Goal: Task Accomplishment & Management: Complete application form

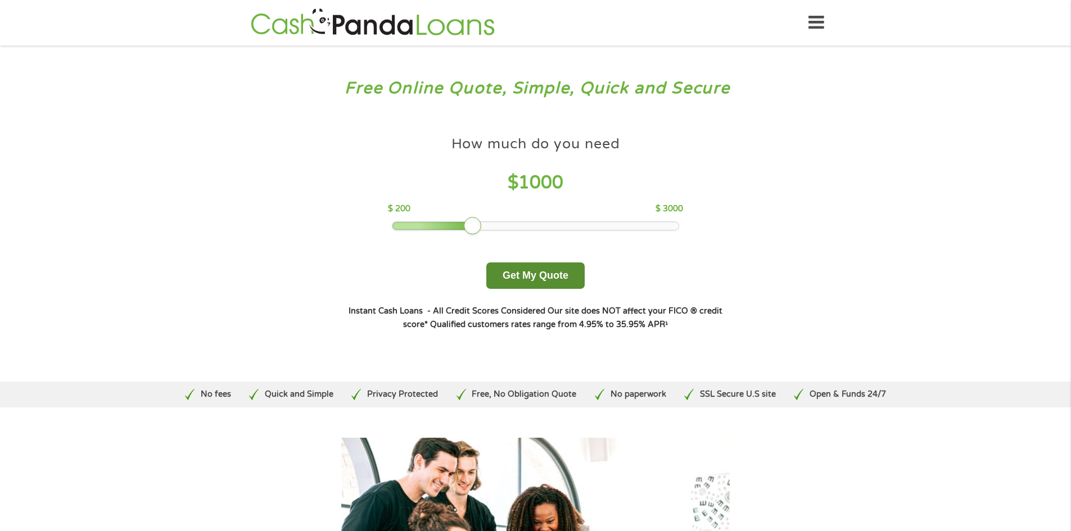
click at [542, 275] on button "Get My Quote" at bounding box center [535, 276] width 98 height 26
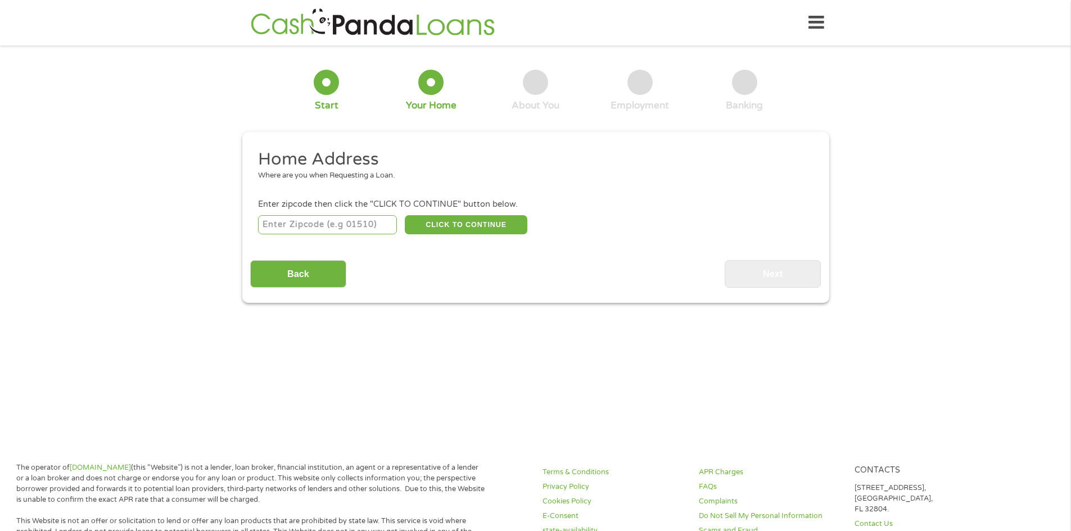
click at [281, 228] on input "number" at bounding box center [327, 224] width 139 height 19
type input "20151"
click at [434, 223] on button "CLICK TO CONTINUE" at bounding box center [466, 224] width 123 height 19
type input "20151"
type input "Chantilly"
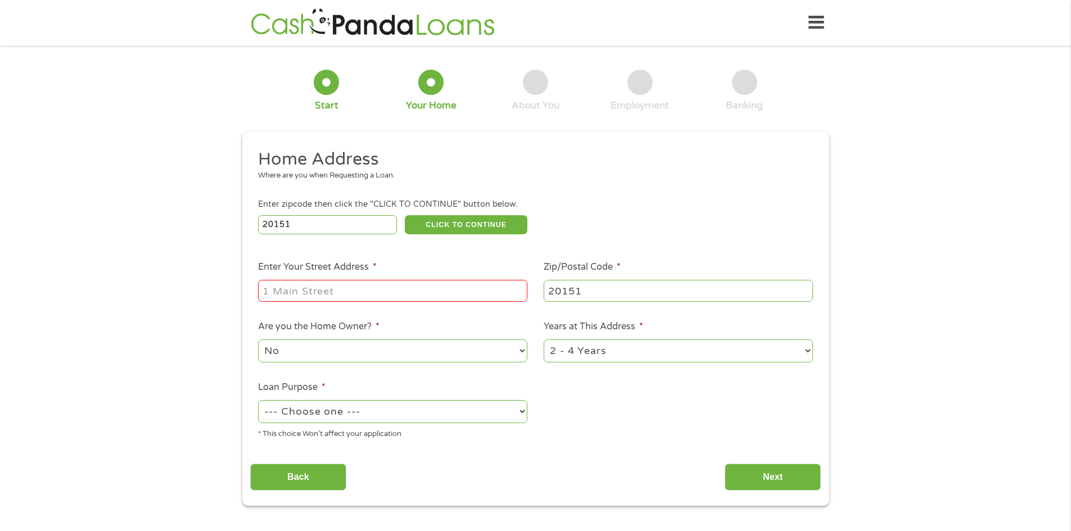
click at [345, 291] on input "Enter Your Street Address *" at bounding box center [392, 290] width 269 height 21
type input "[STREET_ADDRESS]"
click at [341, 352] on select "No Yes" at bounding box center [392, 351] width 269 height 23
select select "yes"
click at [258, 340] on select "No Yes" at bounding box center [392, 351] width 269 height 23
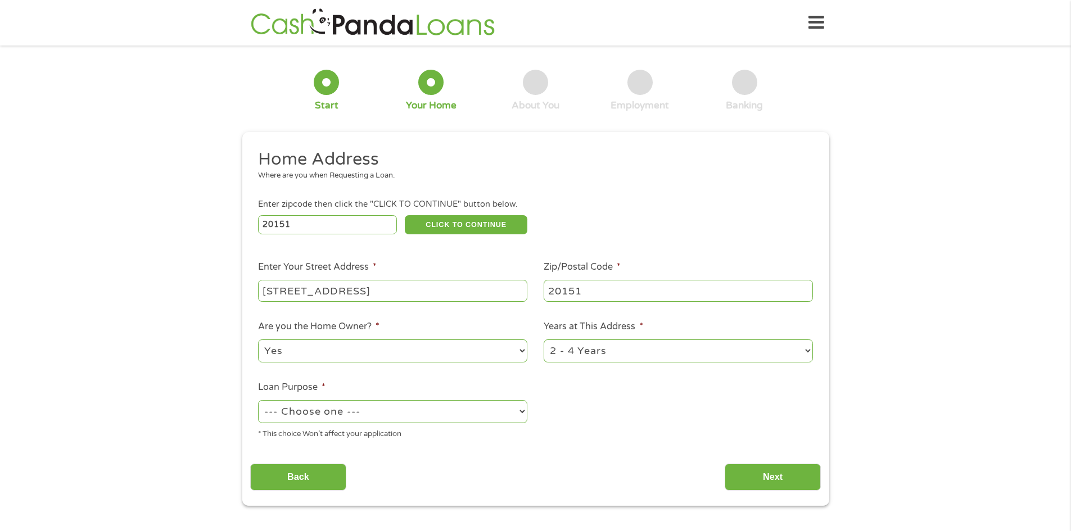
click at [425, 291] on input "[STREET_ADDRESS]" at bounding box center [392, 290] width 269 height 21
type input "[STREET_ADDRESS]"
click at [521, 415] on select "--- Choose one --- Pay Bills Debt Consolidation Home Improvement Major Purchase…" at bounding box center [392, 411] width 269 height 23
select select "debtconsolidation"
click at [258, 400] on select "--- Choose one --- Pay Bills Debt Consolidation Home Improvement Major Purchase…" at bounding box center [392, 411] width 269 height 23
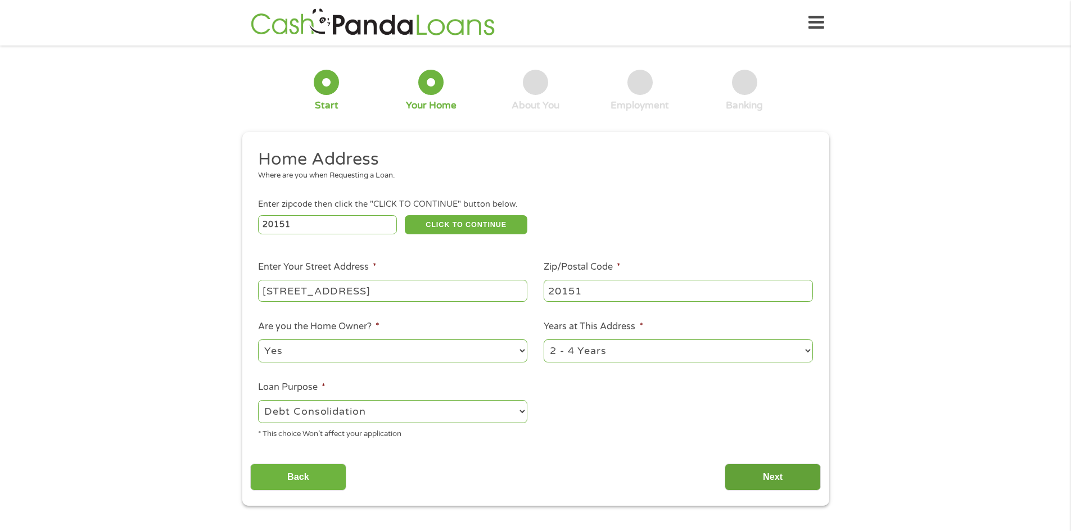
click at [784, 480] on input "Next" at bounding box center [773, 478] width 96 height 28
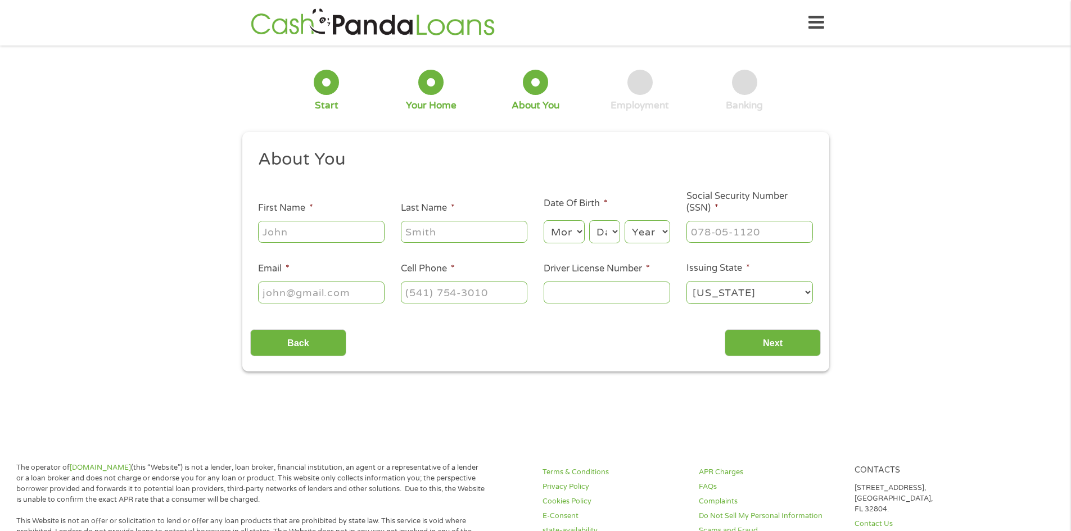
click at [314, 232] on input "First Name *" at bounding box center [321, 231] width 127 height 21
type input "[PERSON_NAME]"
click at [427, 234] on input "Last Name *" at bounding box center [464, 231] width 127 height 21
type input "Rehman"
type input "[EMAIL_ADDRESS][DOMAIN_NAME]"
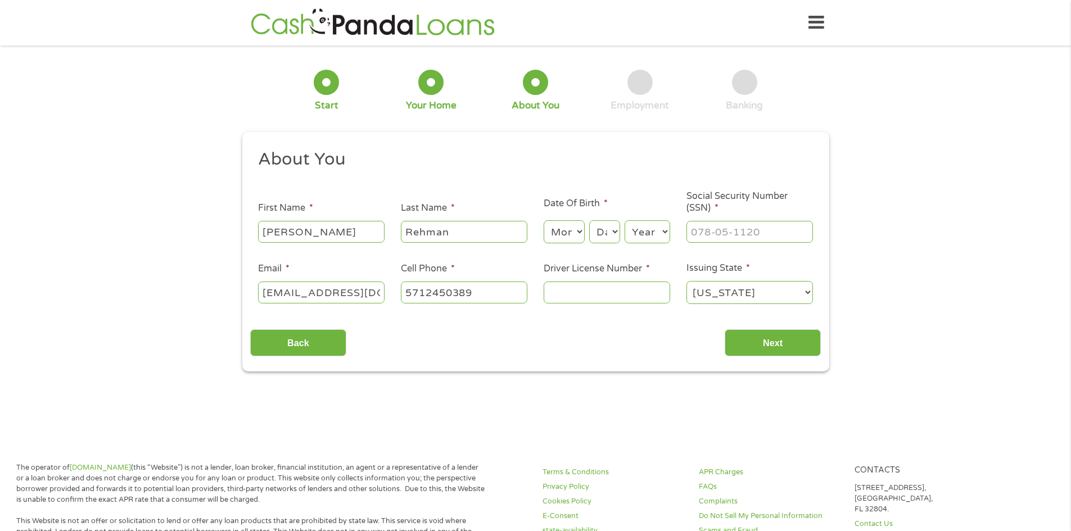
type input "[PHONE_NUMBER]"
click at [559, 238] on select "Month 1 2 3 4 5 6 7 8 9 10 11 12" at bounding box center [564, 231] width 41 height 23
select select "3"
click at [544, 220] on select "Month 1 2 3 4 5 6 7 8 9 10 11 12" at bounding box center [564, 231] width 41 height 23
click at [608, 233] on select "Day 1 2 3 4 5 6 7 8 9 10 11 12 13 14 15 16 17 18 19 20 21 22 23 24 25 26 27 28 …" at bounding box center [604, 231] width 30 height 23
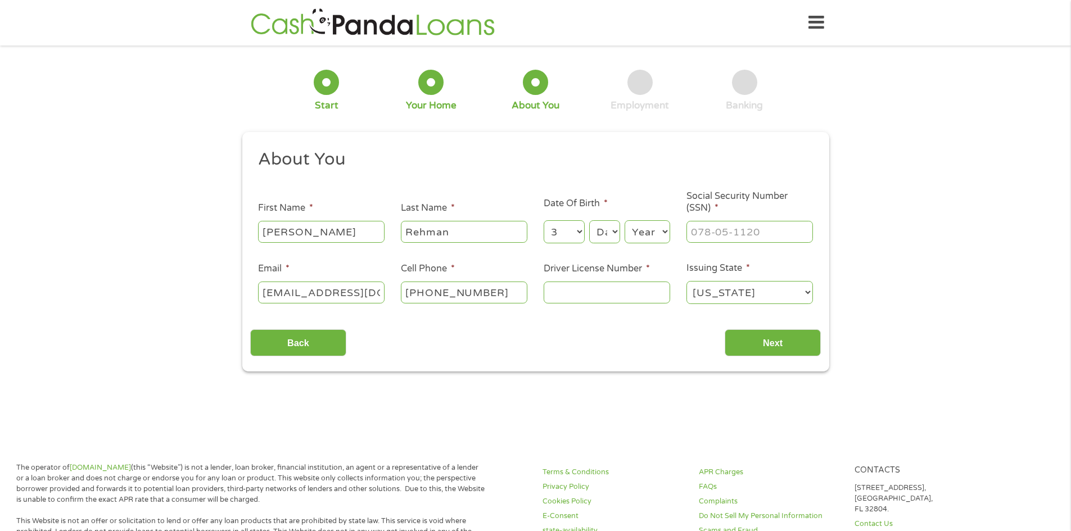
select select "3"
click at [589, 220] on select "Day 1 2 3 4 5 6 7 8 9 10 11 12 13 14 15 16 17 18 19 20 21 22 23 24 25 26 27 28 …" at bounding box center [604, 231] width 30 height 23
click at [643, 230] on select "Year [DATE] 2006 2005 2004 2003 2002 2001 2000 1999 1998 1997 1996 1995 1994 19…" at bounding box center [648, 231] width 46 height 23
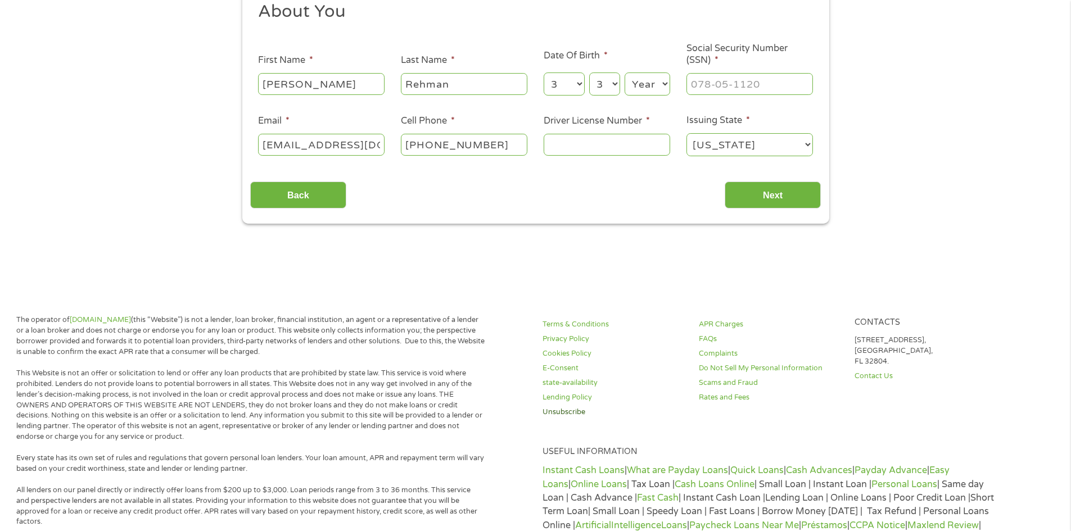
scroll to position [169, 0]
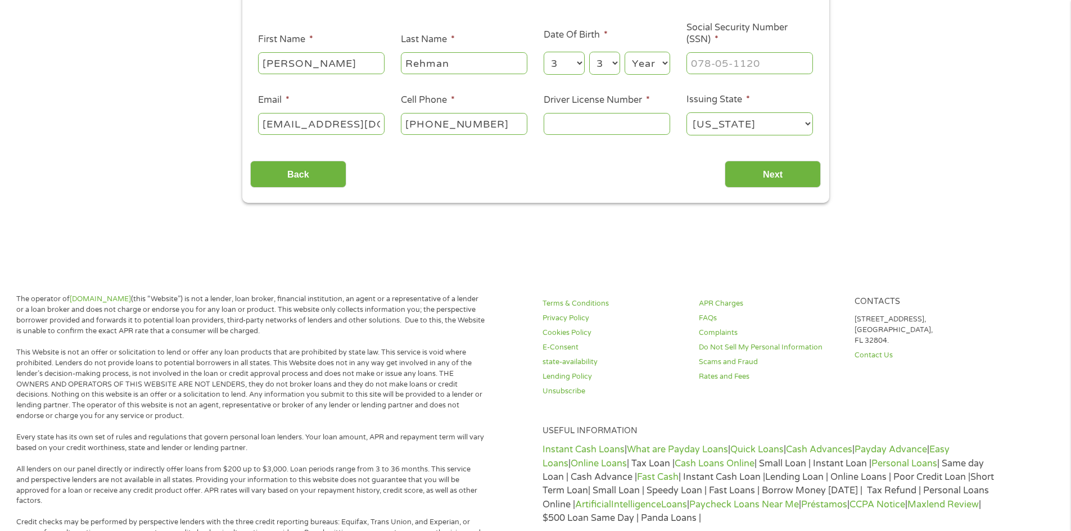
click at [657, 60] on select "Year [DATE] 2006 2005 2004 2003 2002 2001 2000 1999 1998 1997 1996 1995 1994 19…" at bounding box center [648, 63] width 46 height 23
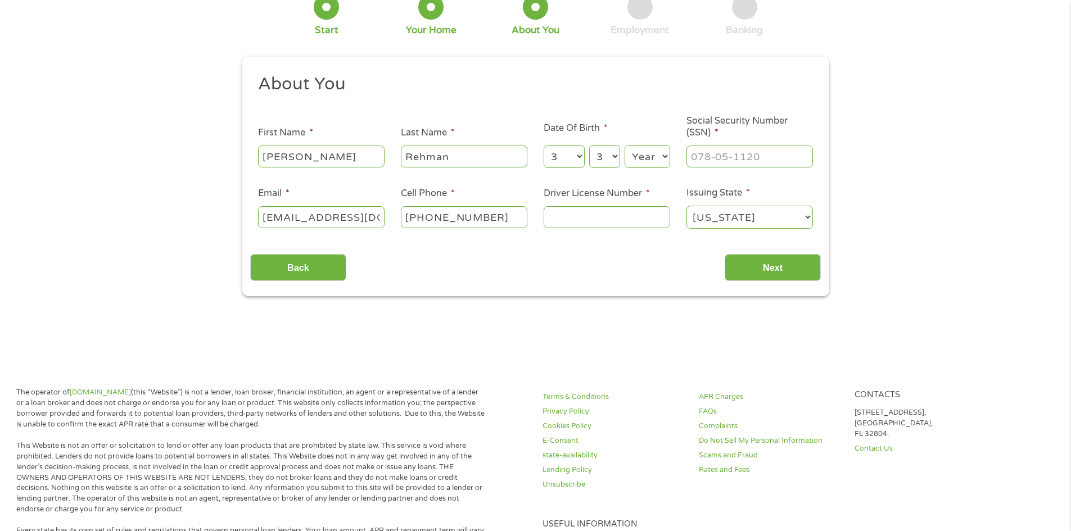
scroll to position [56, 0]
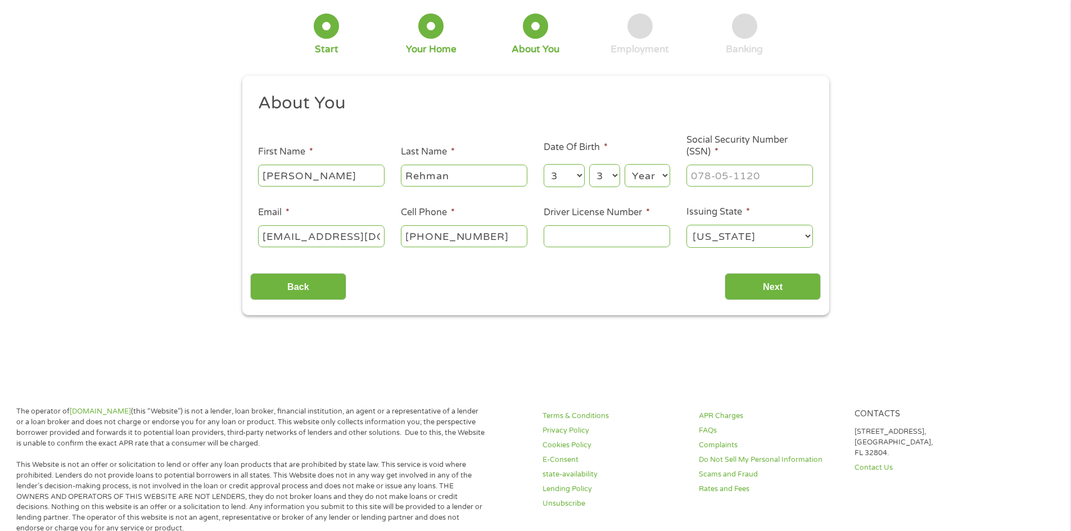
click at [641, 175] on select "Year [DATE] 2006 2005 2004 2003 2002 2001 2000 1999 1998 1997 1996 1995 1994 19…" at bounding box center [648, 175] width 46 height 23
select select "1973"
click at [625, 164] on select "Year [DATE] 2006 2005 2004 2003 2002 2001 2000 1999 1998 1997 1996 1995 1994 19…" at bounding box center [648, 175] width 46 height 23
click at [719, 177] on input "___-__-____" at bounding box center [750, 175] width 127 height 21
type input "223-39-8087"
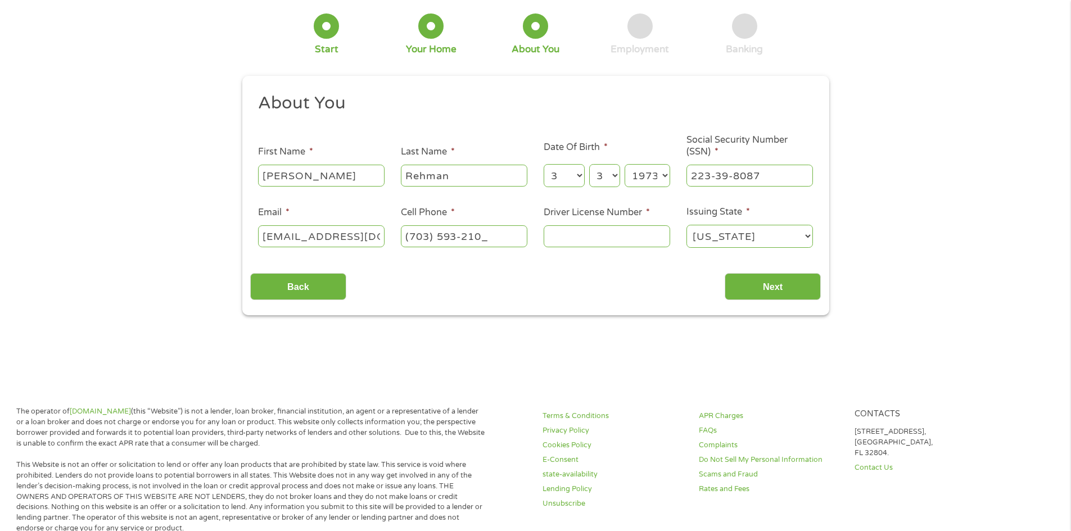
type input "[PHONE_NUMBER]"
click at [576, 241] on input "Driver License Number *" at bounding box center [607, 235] width 127 height 21
type input "T67906305"
click at [765, 290] on input "Next" at bounding box center [773, 287] width 96 height 28
click at [770, 287] on input "Next" at bounding box center [773, 287] width 96 height 28
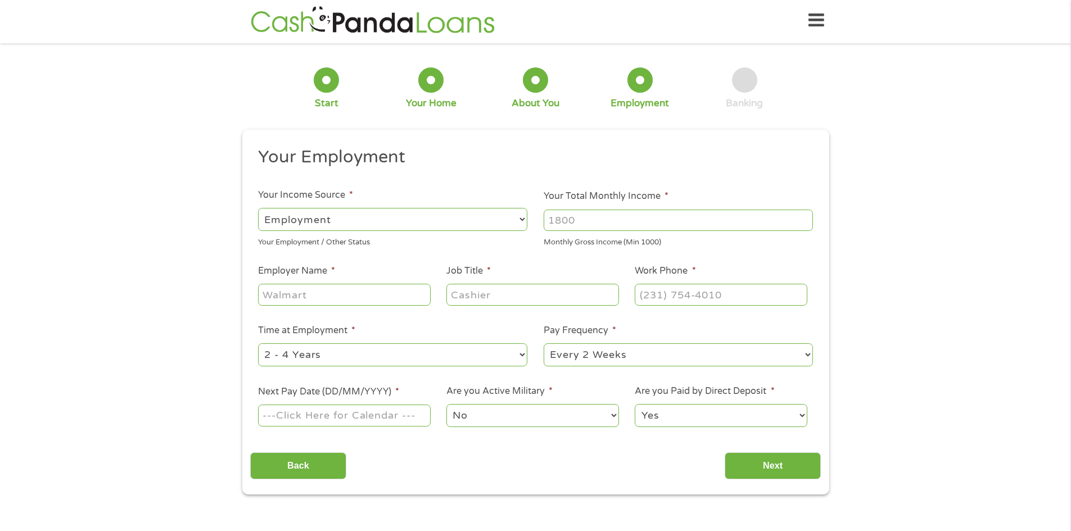
scroll to position [0, 0]
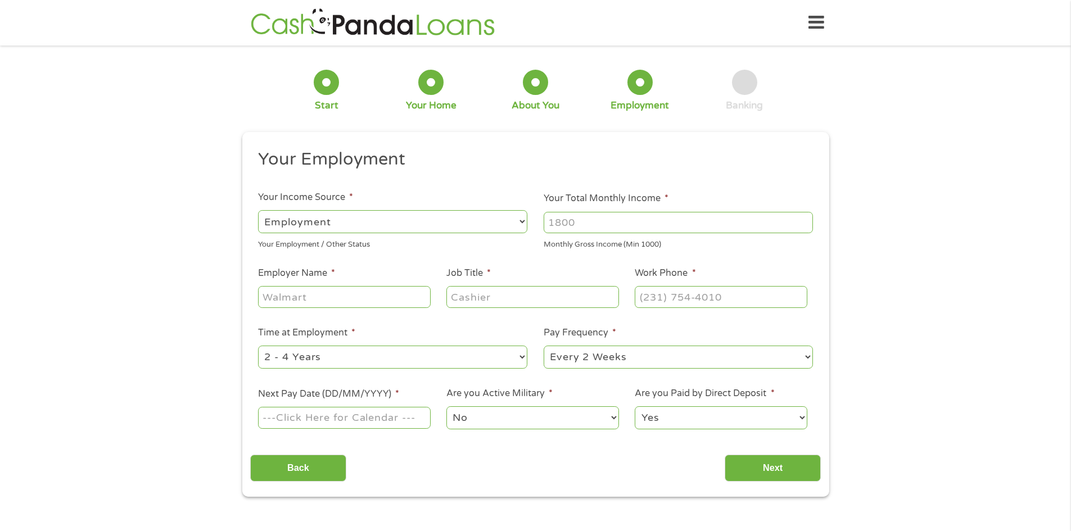
click at [327, 230] on select "--- Choose one --- Employment [DEMOGRAPHIC_DATA] Benefits" at bounding box center [392, 221] width 269 height 23
click at [258, 210] on select "--- Choose one --- Employment [DEMOGRAPHIC_DATA] Benefits" at bounding box center [392, 221] width 269 height 23
click at [367, 223] on select "--- Choose one --- Employment [DEMOGRAPHIC_DATA] Benefits" at bounding box center [392, 221] width 269 height 23
click at [258, 210] on select "--- Choose one --- Employment [DEMOGRAPHIC_DATA] Benefits" at bounding box center [392, 221] width 269 height 23
click at [602, 228] on input "Your Total Monthly Income *" at bounding box center [678, 222] width 269 height 21
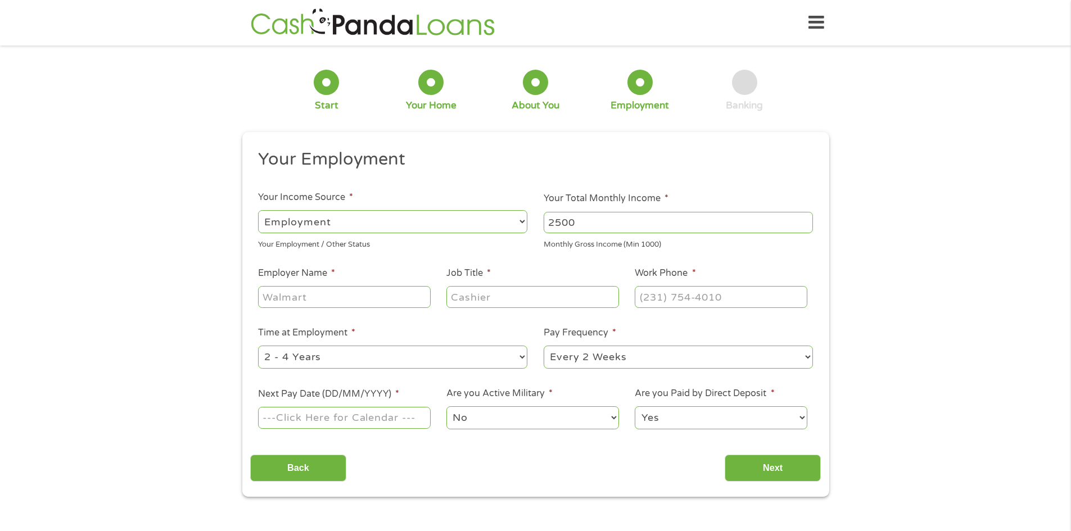
type input "2500"
click at [304, 303] on input "Employer Name *" at bounding box center [344, 296] width 172 height 21
type input "Akina Pharmacy"
click at [489, 300] on input "Job Title *" at bounding box center [532, 296] width 172 height 21
type input "Administrative Assistant"
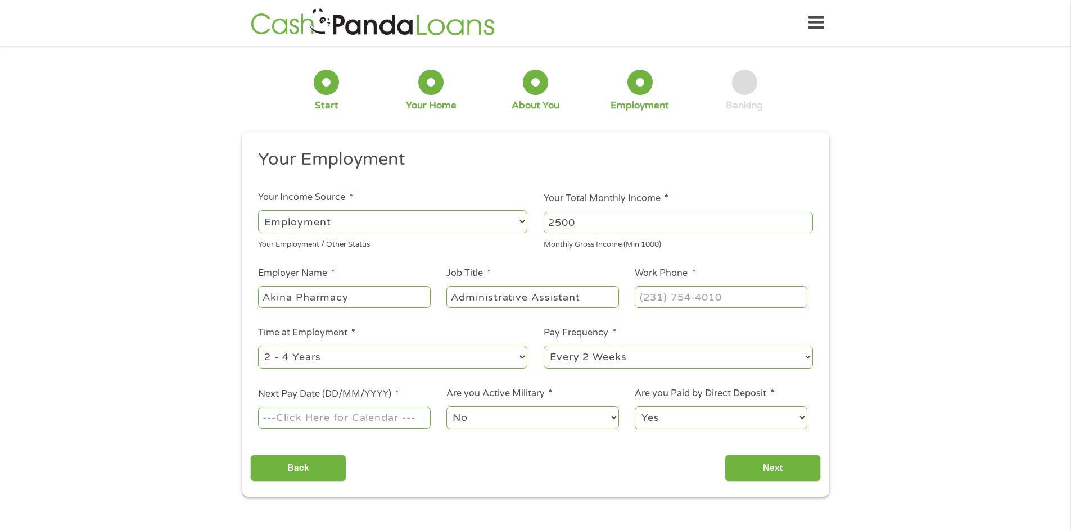
click at [337, 362] on select "--- Choose one --- 1 Year or less 1 - 2 Years 2 - 4 Years Over 4 Years" at bounding box center [392, 357] width 269 height 23
click at [125, 391] on div "1 Start 2 Your Home 3 About You 4 Employment 5 Banking 6 This field is hidden w…" at bounding box center [535, 275] width 1071 height 444
click at [363, 419] on input "Next Pay Date (DD/MM/YYYY) *" at bounding box center [344, 417] width 172 height 21
type input "[DATE]"
click at [535, 416] on select "No Yes" at bounding box center [532, 418] width 172 height 23
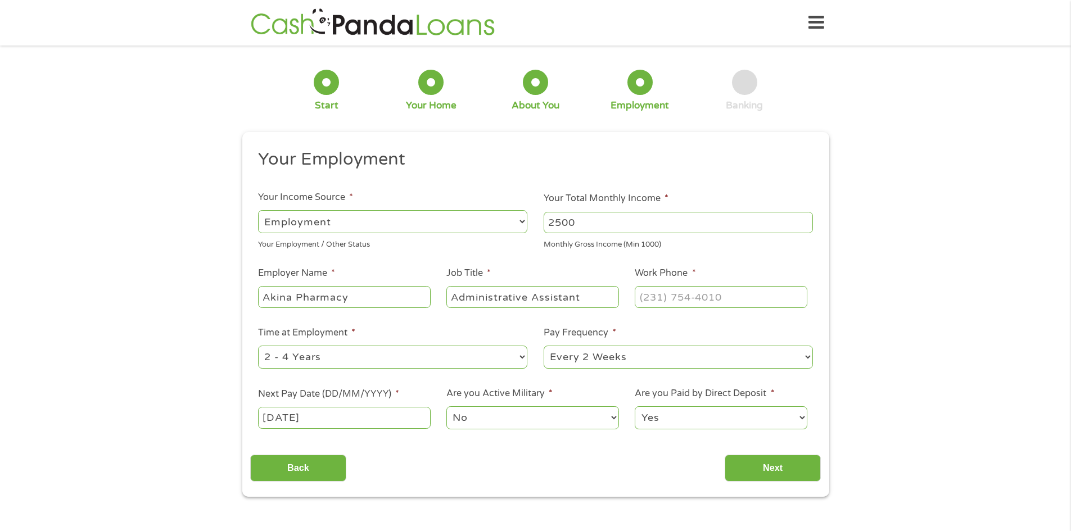
click at [446, 407] on select "No Yes" at bounding box center [532, 418] width 172 height 23
click at [770, 468] on input "Next" at bounding box center [773, 469] width 96 height 28
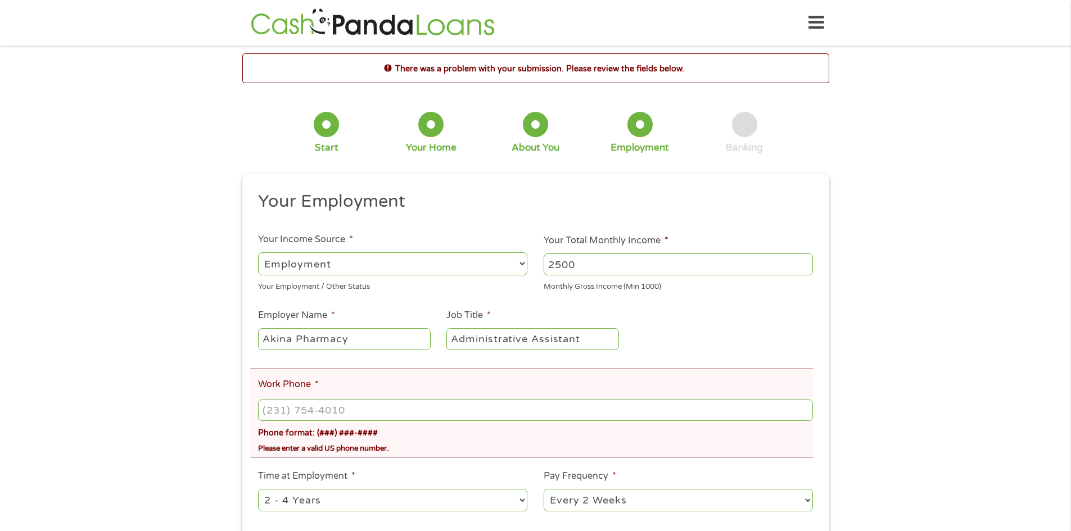
type input "(___) ___-____"
click at [371, 412] on input "(___) ___-____" at bounding box center [535, 410] width 554 height 21
type input "(571) ___-____"
type input "(___) ___-____"
click at [274, 407] on input "(___) ___-____" at bounding box center [535, 410] width 554 height 21
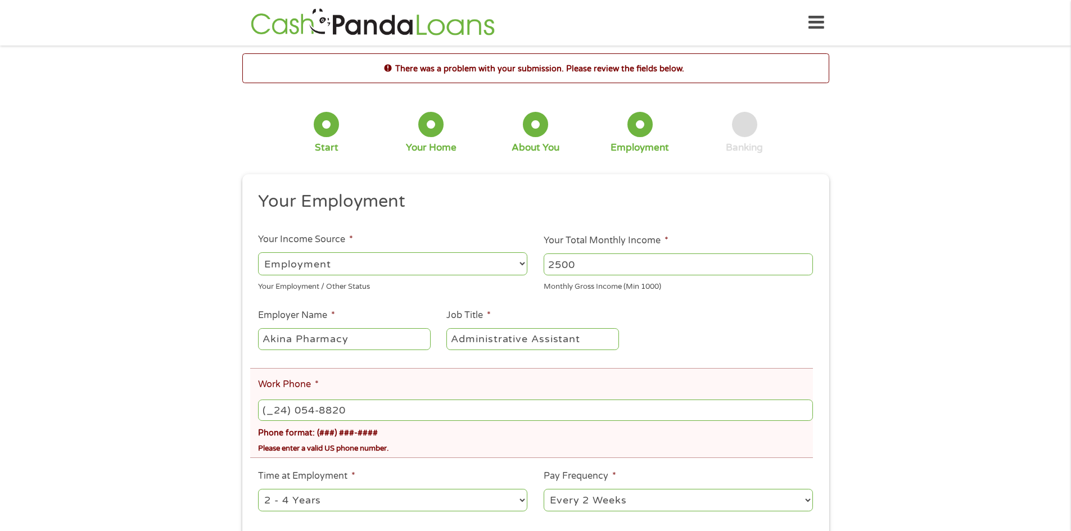
drag, startPoint x: 360, startPoint y: 413, endPoint x: 227, endPoint y: 443, distance: 136.4
click at [249, 422] on div "This field is hidden when viewing the form gclid EAIaIQobChMIpI-OlbT0jwMV4mNHAR…" at bounding box center [535, 407] width 587 height 466
type input "[PHONE_NUMBER]"
click at [89, 438] on div "There was a problem with your submission. Please review the fields below. 1 Sta…" at bounding box center [535, 346] width 1071 height 586
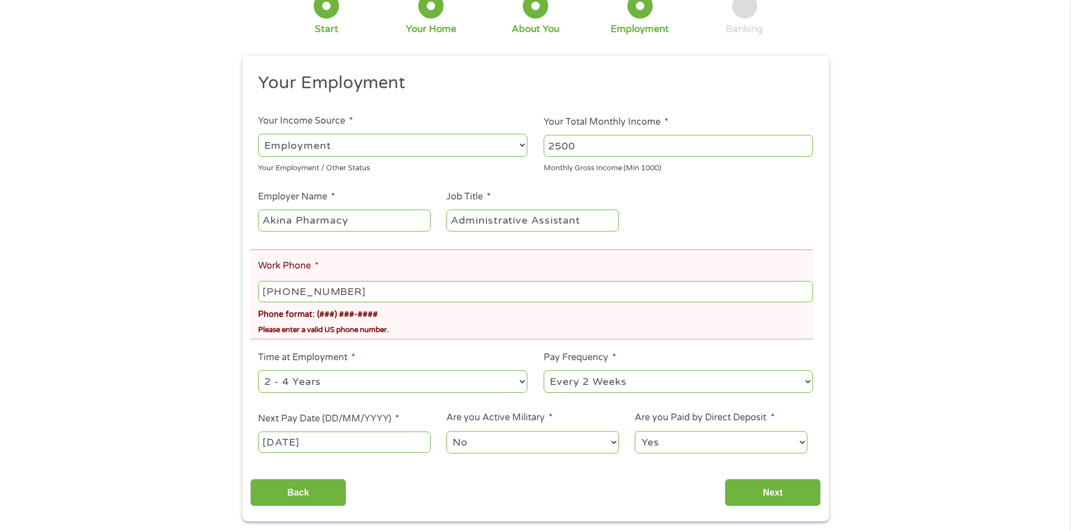
scroll to position [169, 0]
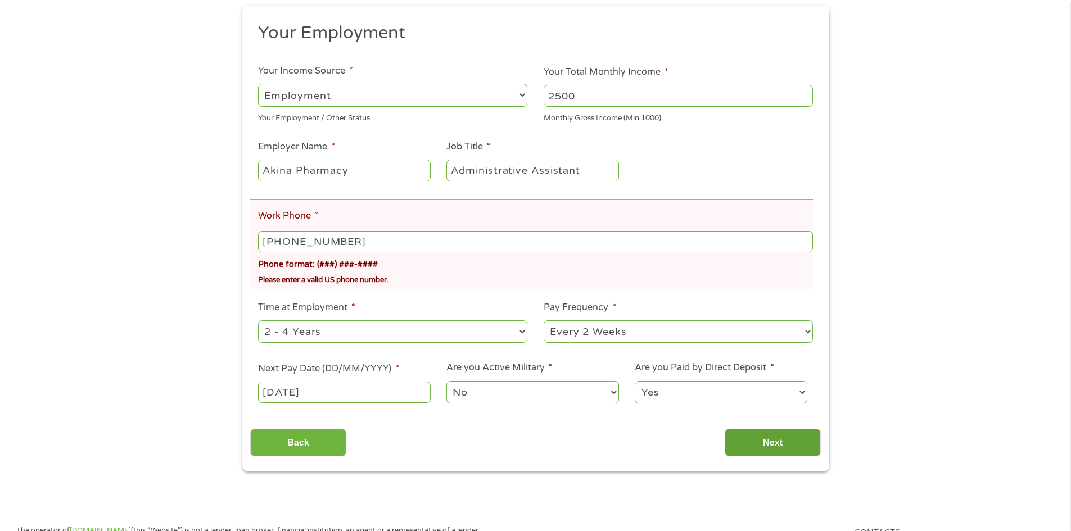
click at [768, 446] on input "Next" at bounding box center [773, 443] width 96 height 28
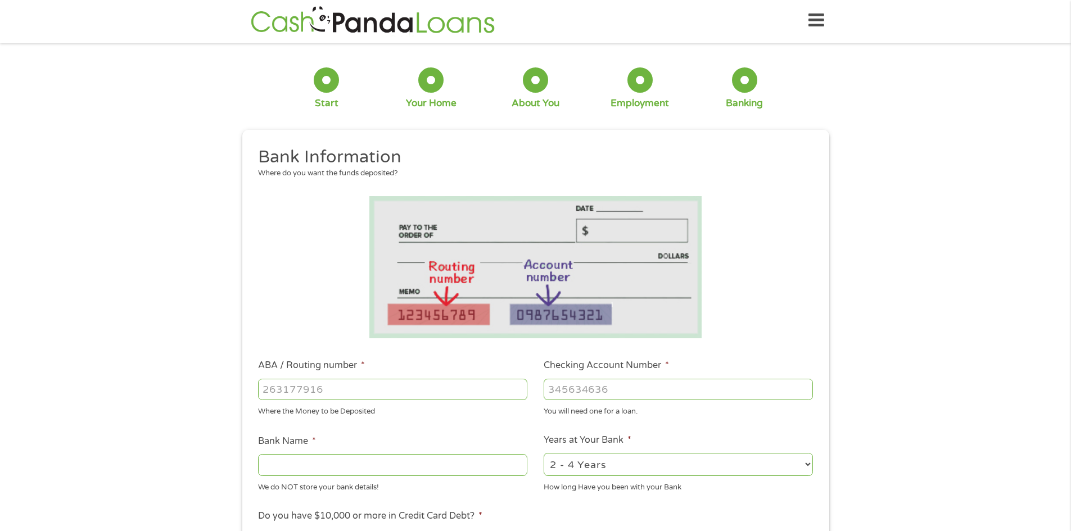
scroll to position [0, 0]
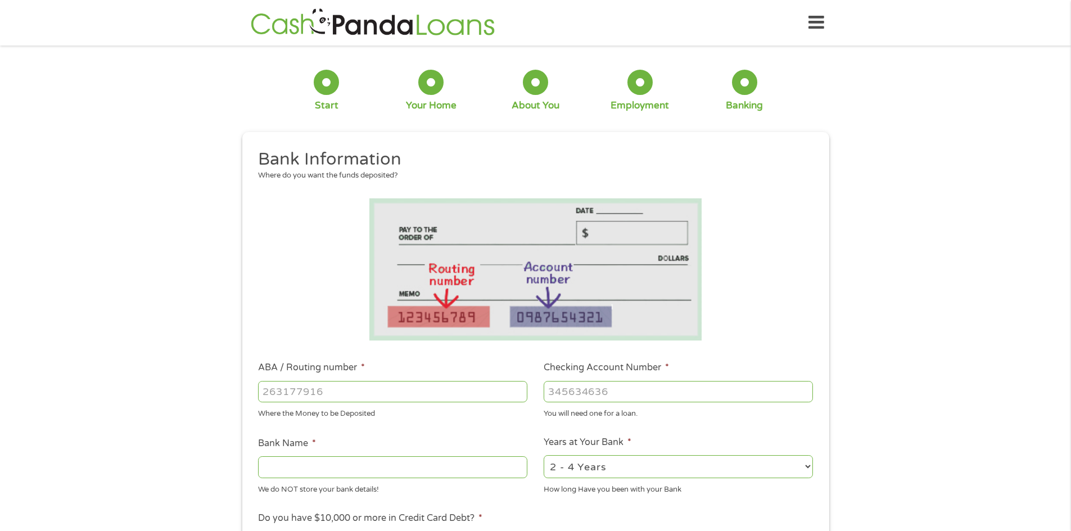
click at [364, 390] on input "ABA / Routing number *" at bounding box center [392, 391] width 269 height 21
type input "051404260"
type input "BRANCH BANKING TRUST COMPANY"
type input "051404260"
click at [586, 392] on input "Checking Account Number *" at bounding box center [678, 391] width 269 height 21
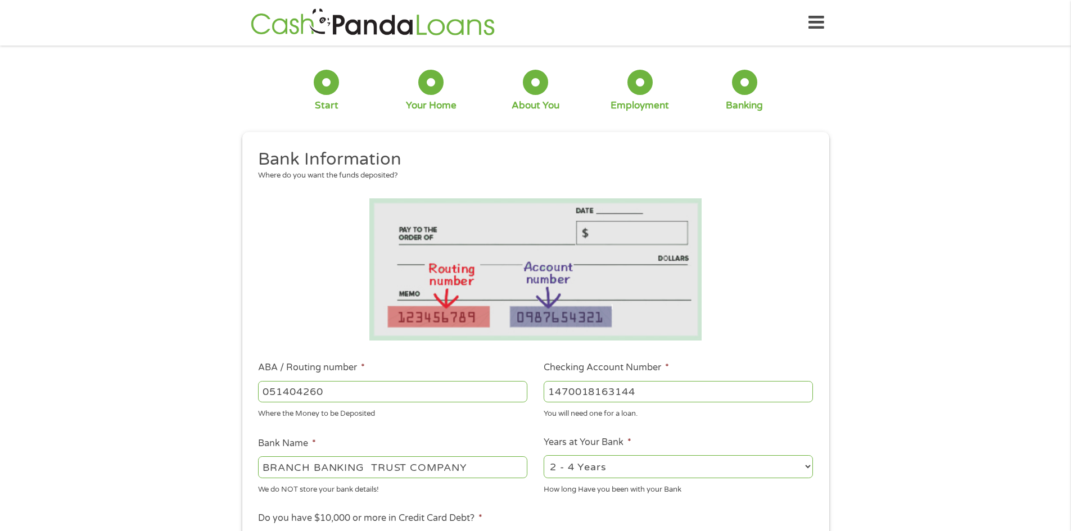
type input "1470018163144"
click at [374, 472] on input "BRANCH BANKING TRUST COMPANY" at bounding box center [392, 467] width 269 height 21
drag, startPoint x: 473, startPoint y: 466, endPoint x: 242, endPoint y: 467, distance: 231.1
click at [243, 468] on div "This field is hidden when viewing the form gclid EAIaIQobChMIpI-OlbT0jwMV4mNHAR…" at bounding box center [535, 449] width 587 height 635
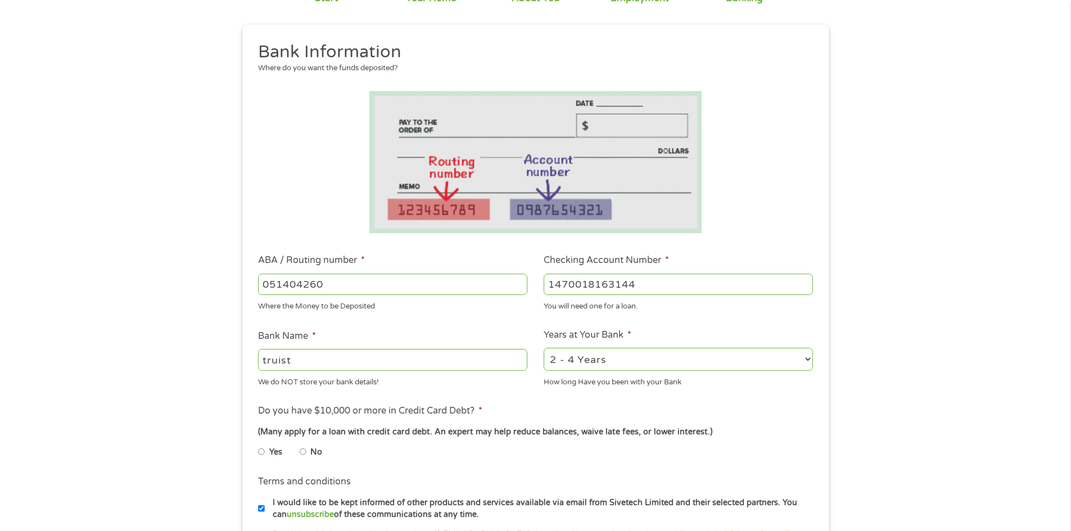
scroll to position [112, 0]
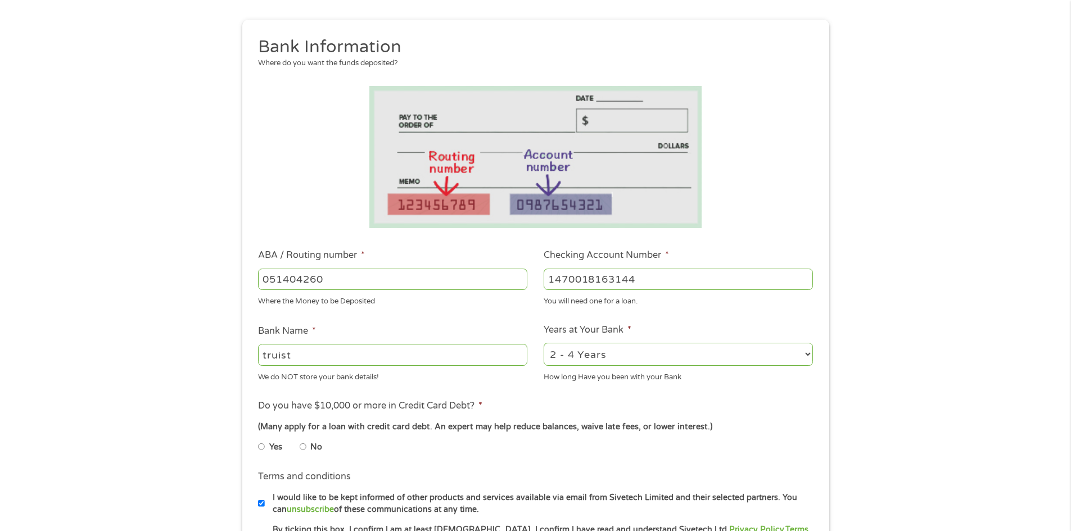
type input "truist"
click at [642, 353] on select "2 - 4 Years 6 - 12 Months 1 - 2 Years Over 4 Years" at bounding box center [678, 354] width 269 height 23
select select "60months"
click at [544, 343] on select "2 - 4 Years 6 - 12 Months 1 - 2 Years Over 4 Years" at bounding box center [678, 354] width 269 height 23
click at [305, 446] on input "No" at bounding box center [303, 447] width 7 height 18
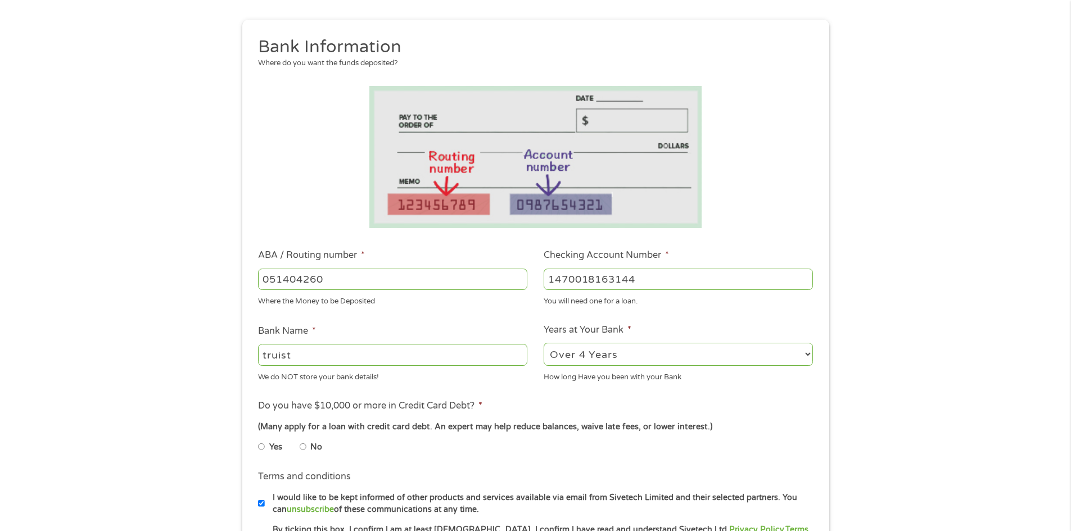
radio input "true"
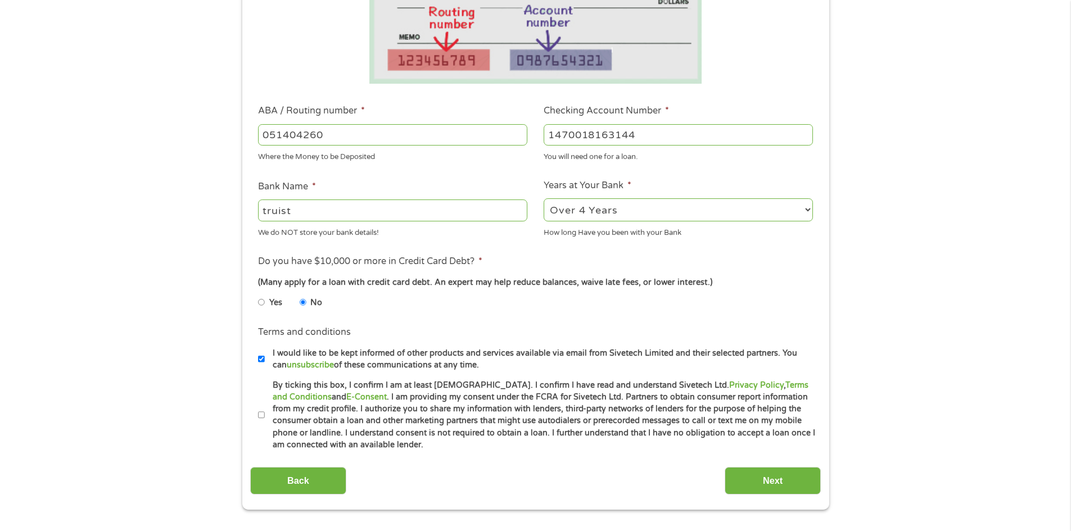
scroll to position [281, 0]
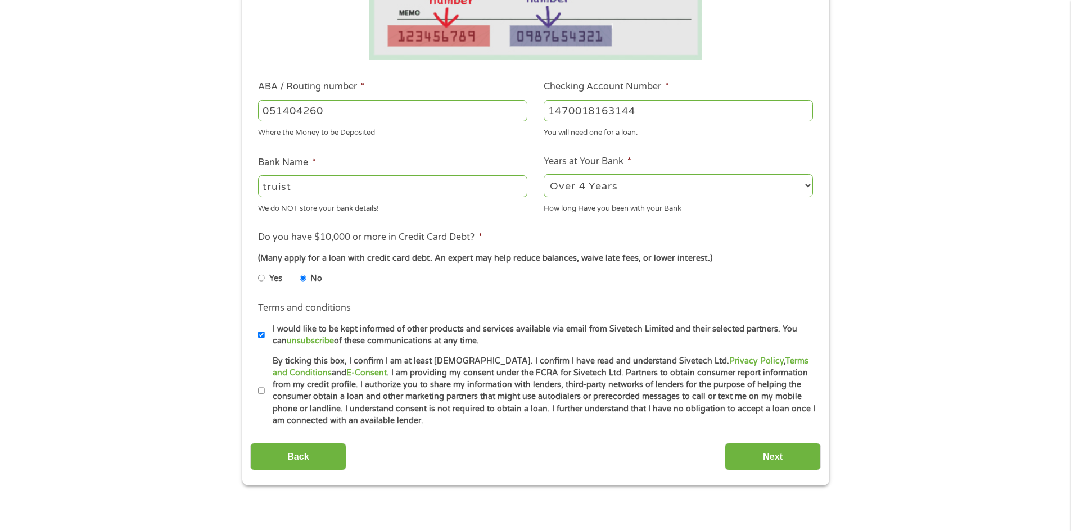
click at [262, 392] on input "By ticking this box, I confirm I am at least [DEMOGRAPHIC_DATA]. I confirm I ha…" at bounding box center [261, 391] width 7 height 18
checkbox input "true"
click at [756, 455] on input "Next" at bounding box center [773, 457] width 96 height 28
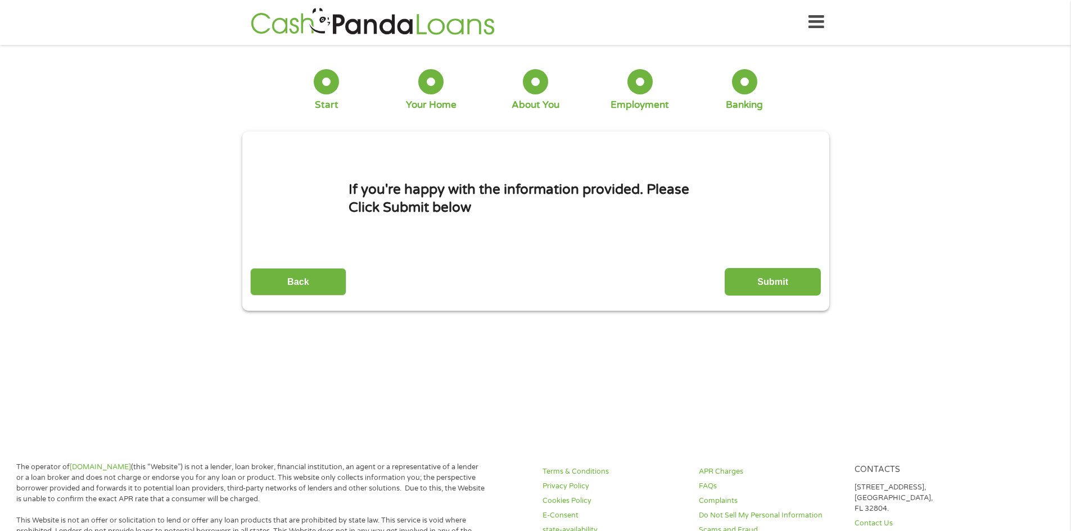
scroll to position [0, 0]
click at [754, 275] on input "Submit" at bounding box center [773, 283] width 96 height 28
